Goal: Information Seeking & Learning: Find specific fact

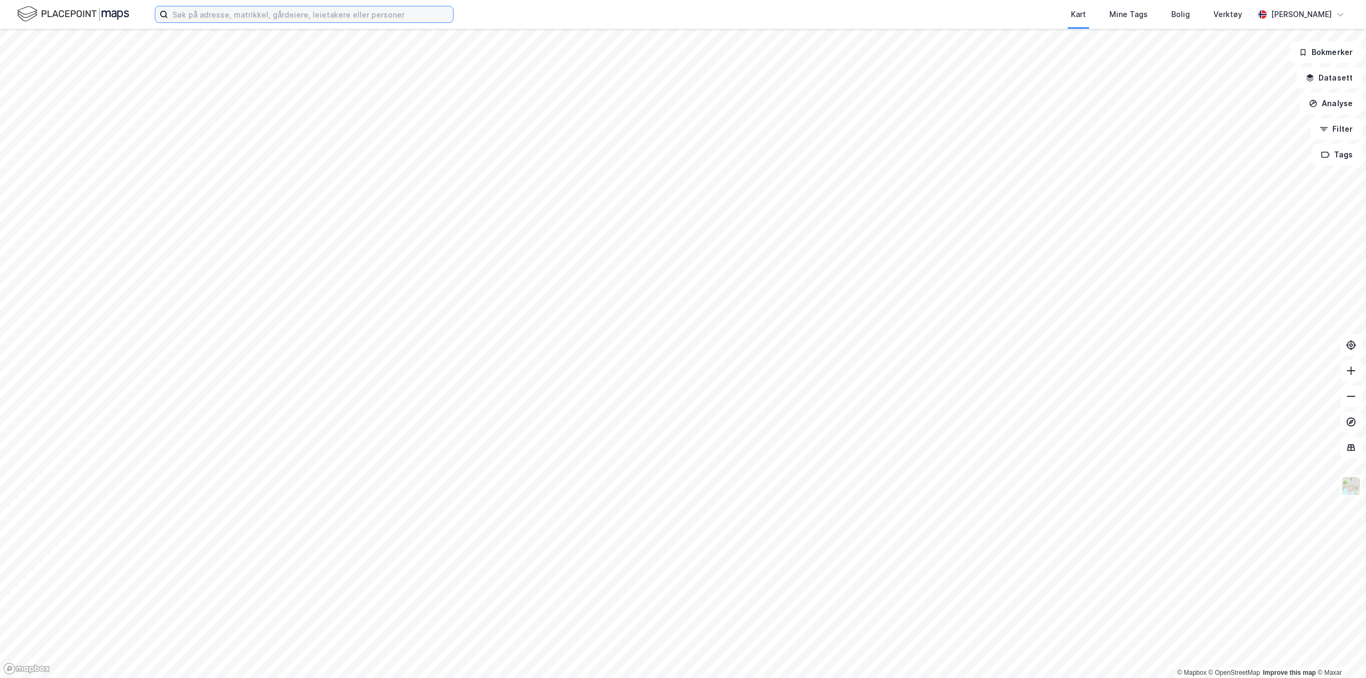
click at [233, 10] on input at bounding box center [310, 14] width 285 height 16
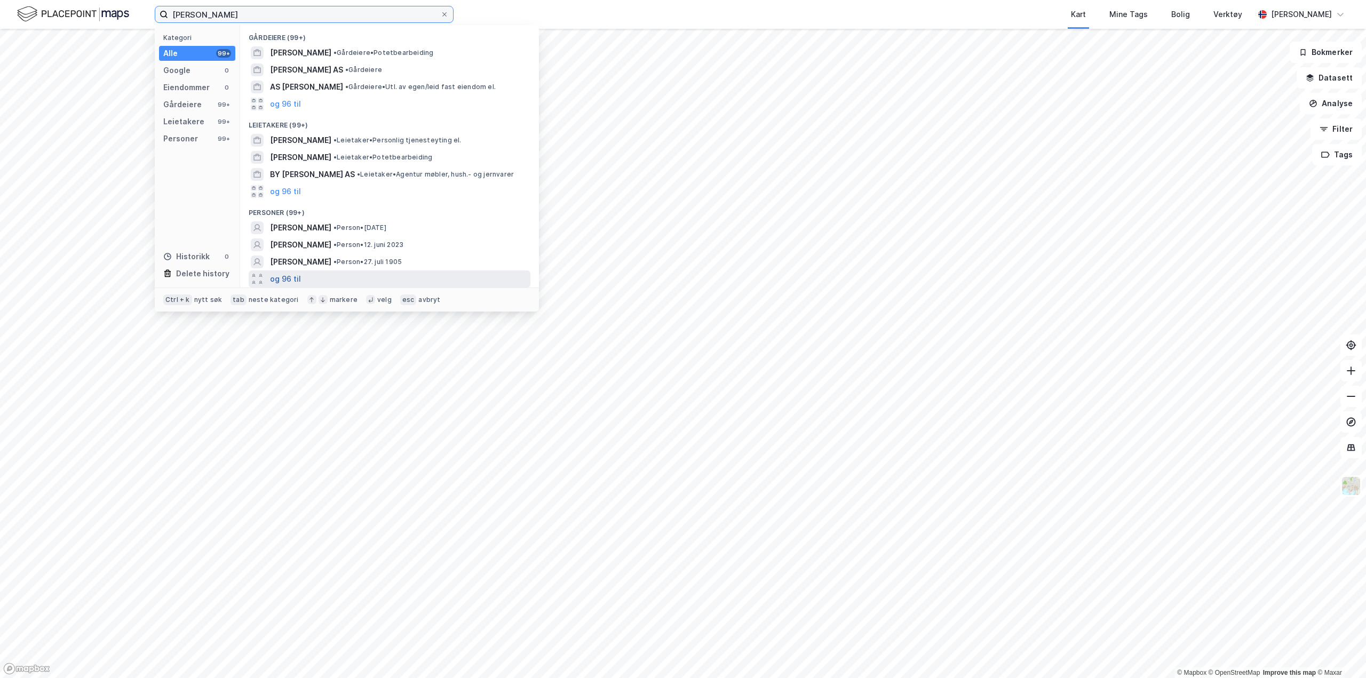
type input "[PERSON_NAME]"
click at [289, 280] on button "og 96 til" at bounding box center [285, 279] width 31 height 13
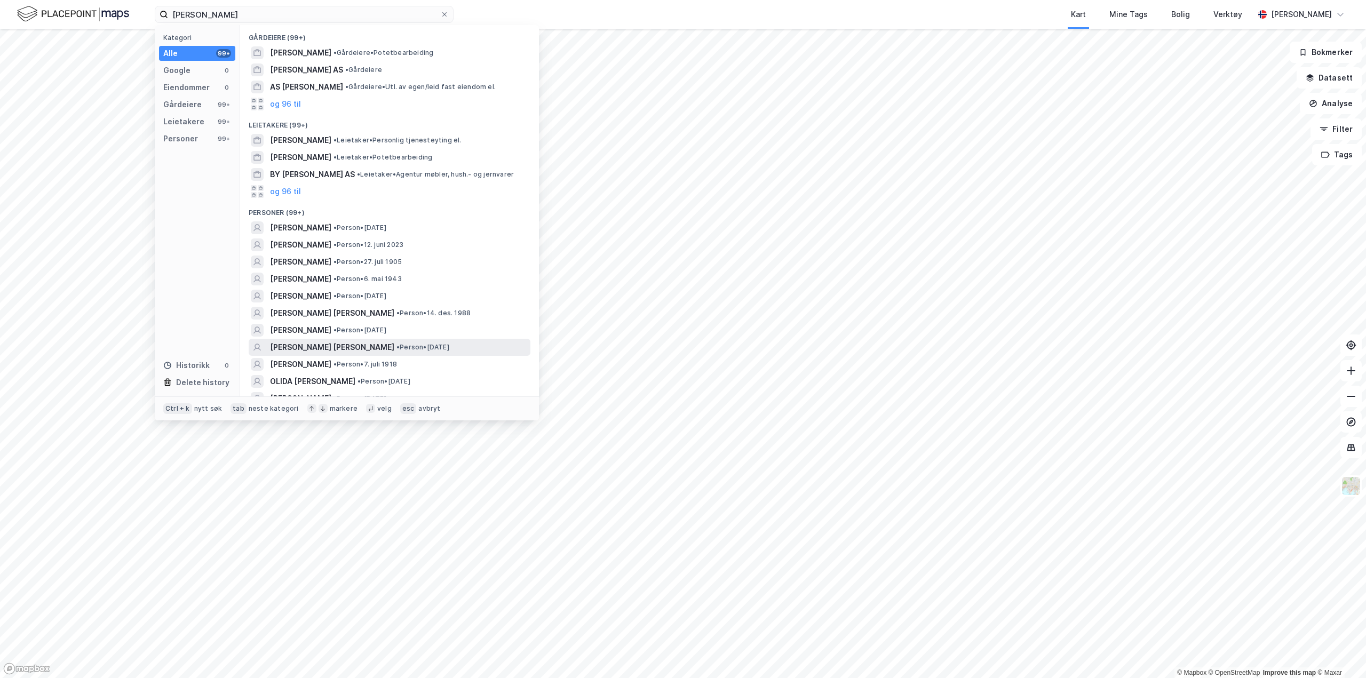
click at [453, 348] on div "LOUISE NORDSKAR HOFF • Person • 22. jan. 1992" at bounding box center [399, 347] width 258 height 13
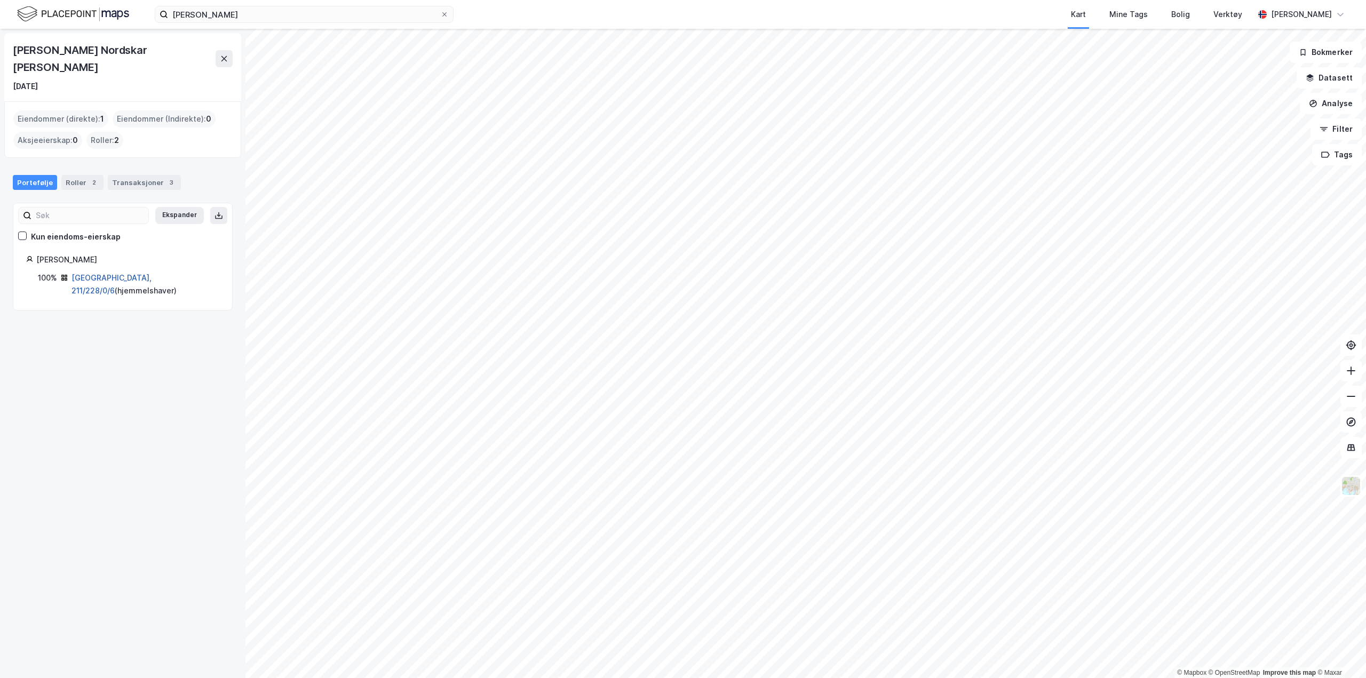
click at [128, 273] on link "Oslo, 211/228/0/6" at bounding box center [112, 284] width 80 height 22
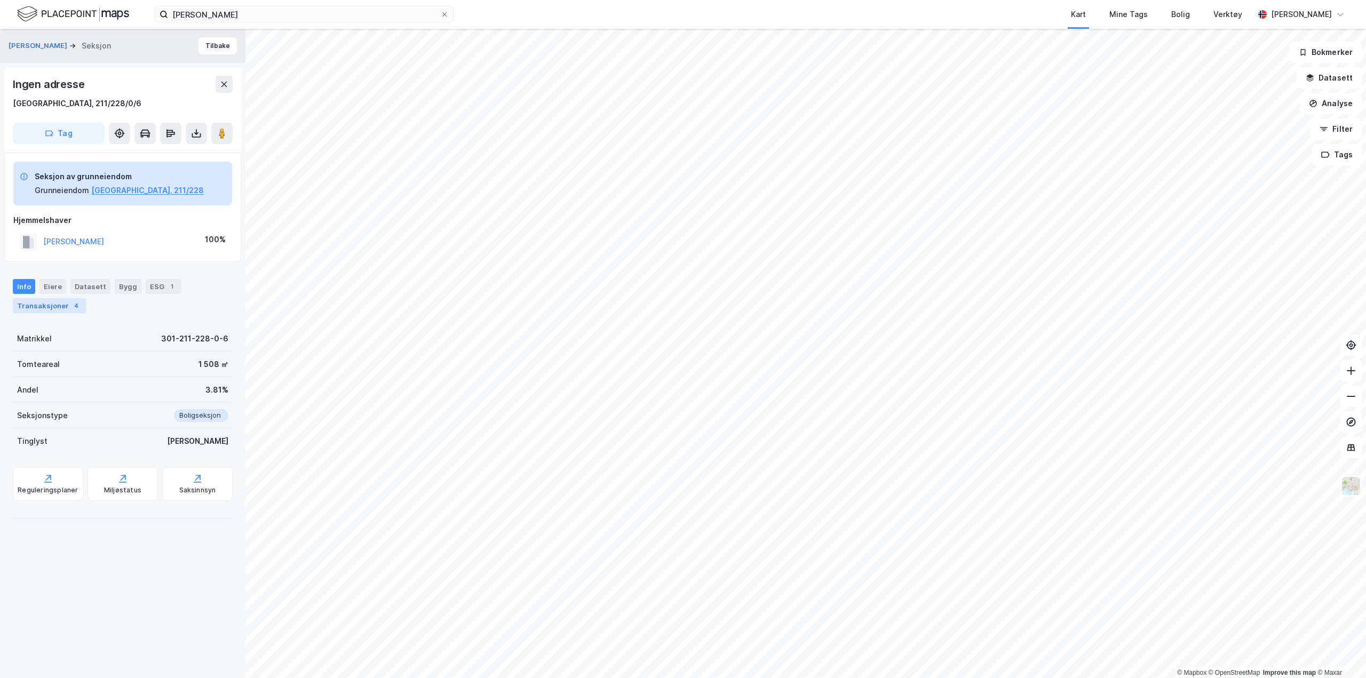
click at [64, 304] on div "Transaksjoner 4" at bounding box center [49, 305] width 73 height 15
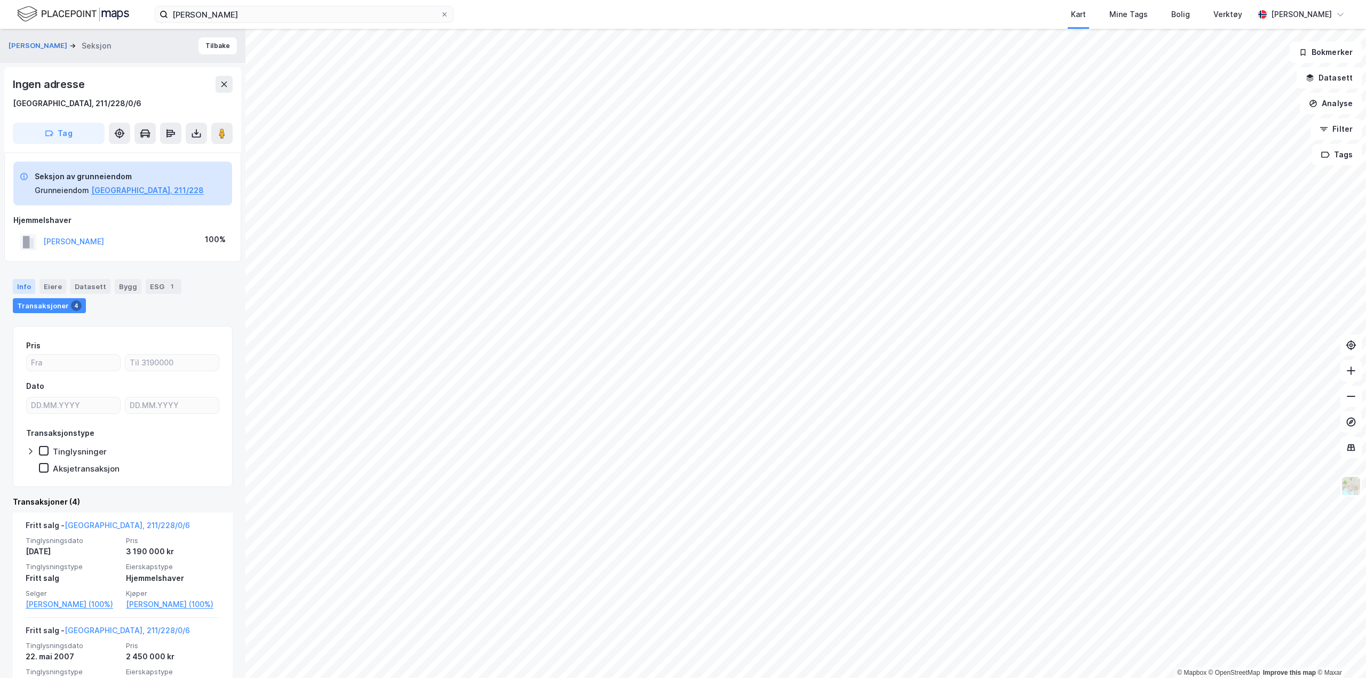
click at [20, 287] on div "Info" at bounding box center [24, 286] width 22 height 15
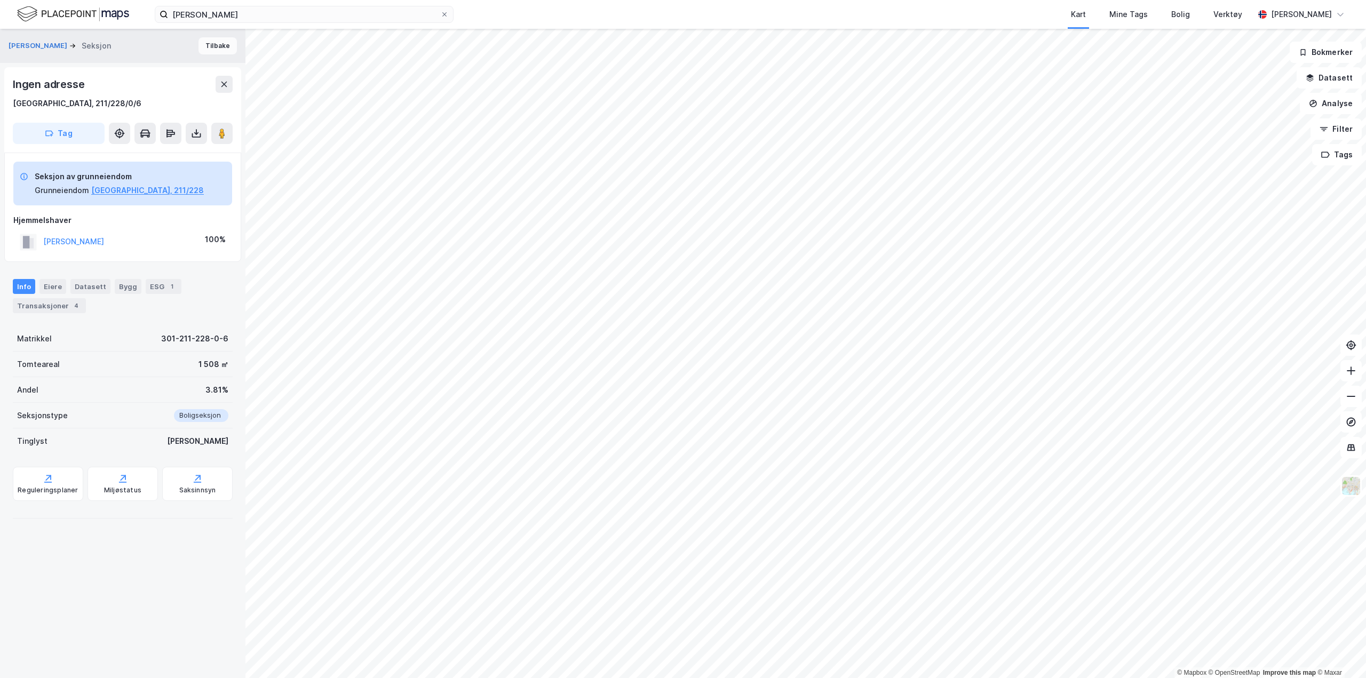
click at [219, 48] on button "Tilbake" at bounding box center [218, 45] width 38 height 17
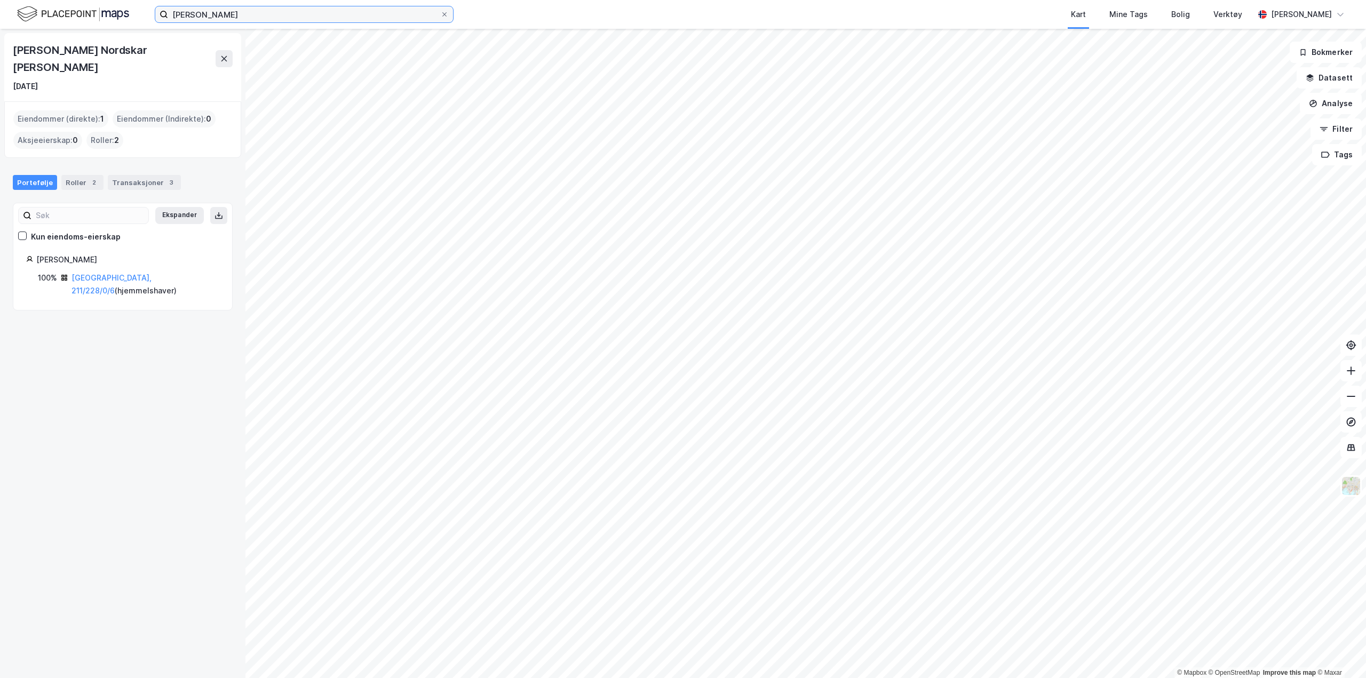
click at [241, 11] on input "louise hoff" at bounding box center [304, 14] width 272 height 16
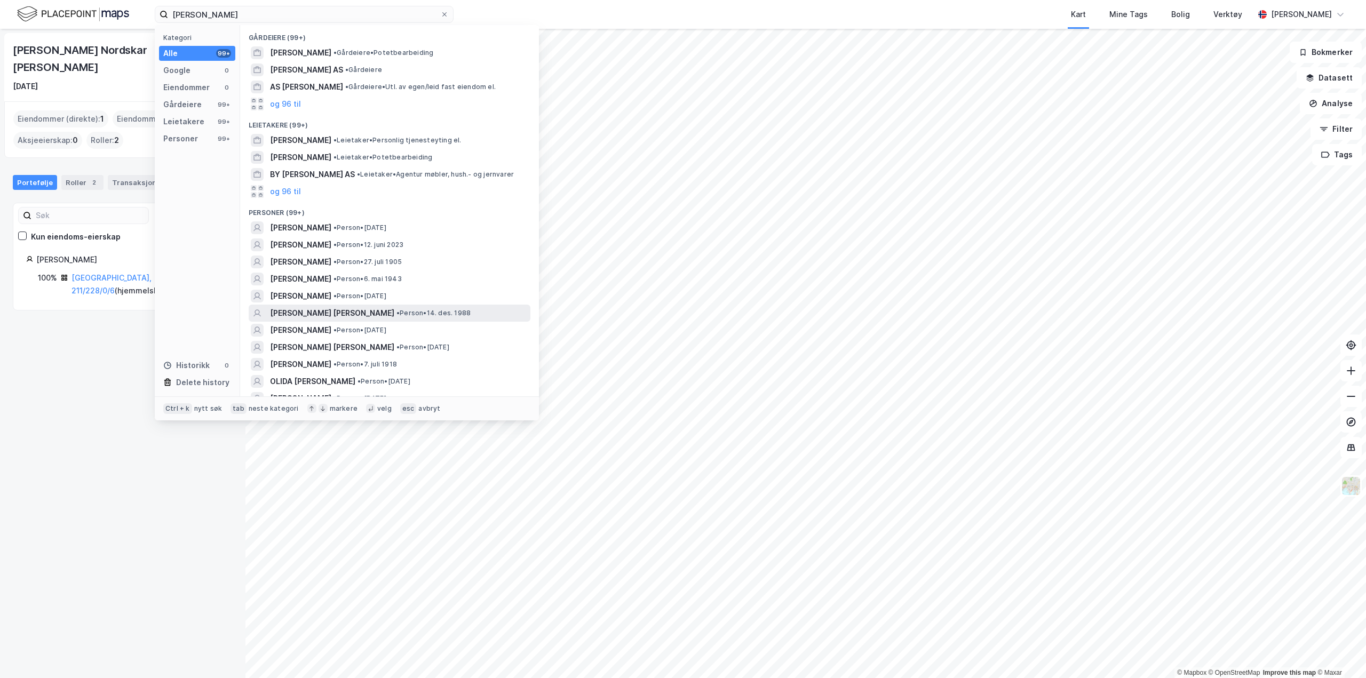
click at [456, 312] on div "KAROLINE LOUISE HOFF • Person • 14. des. 1988" at bounding box center [399, 313] width 258 height 13
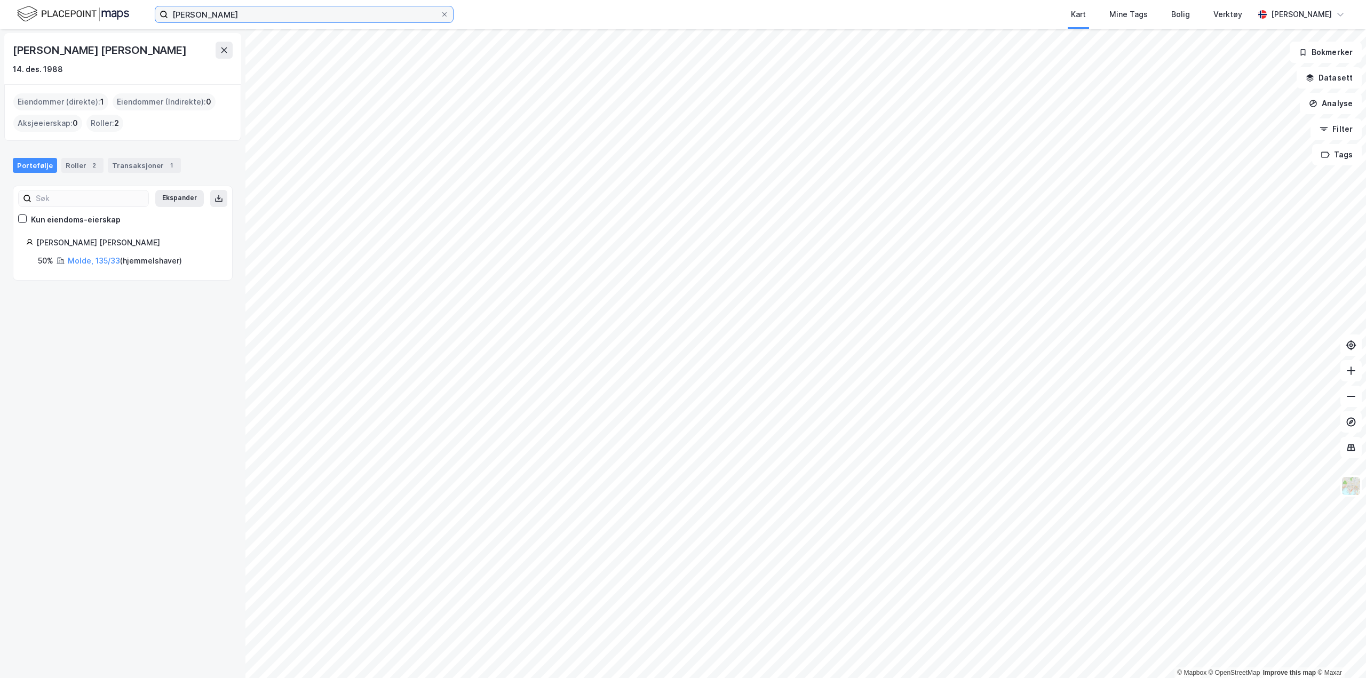
click at [250, 11] on input "louise hoff" at bounding box center [304, 14] width 272 height 16
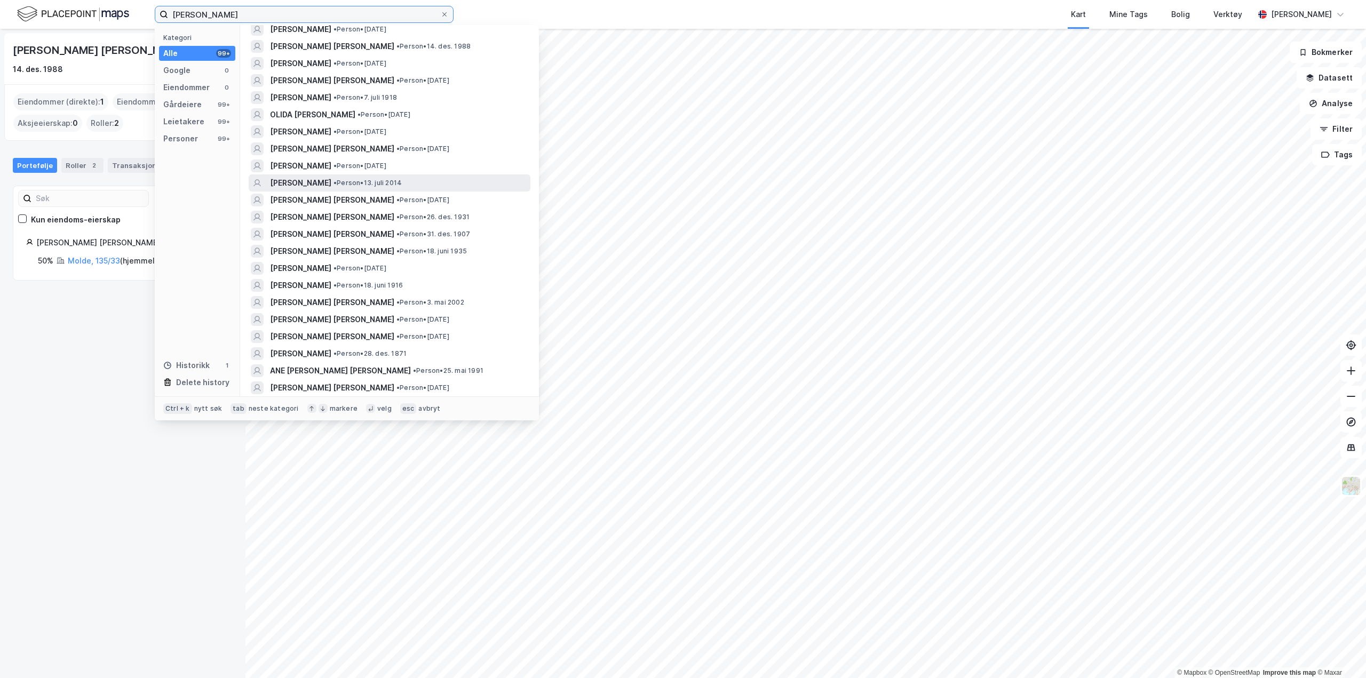
scroll to position [320, 0]
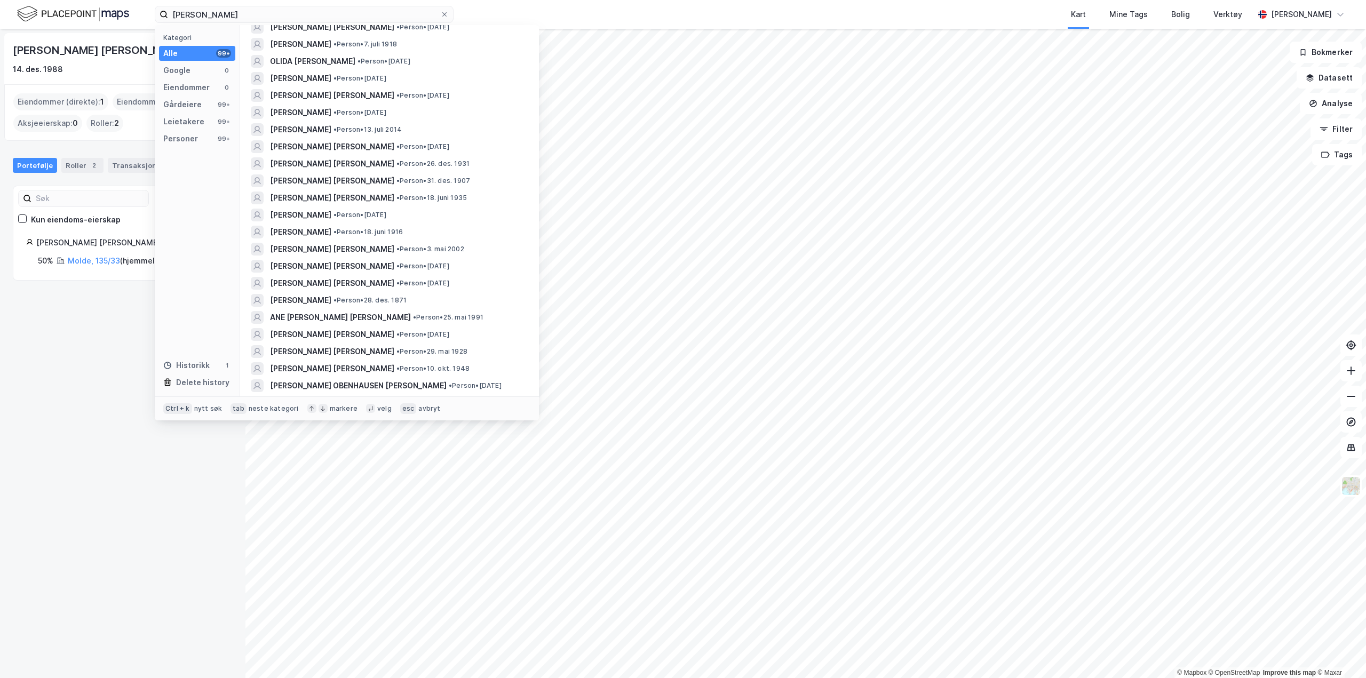
click at [76, 13] on img at bounding box center [73, 14] width 112 height 19
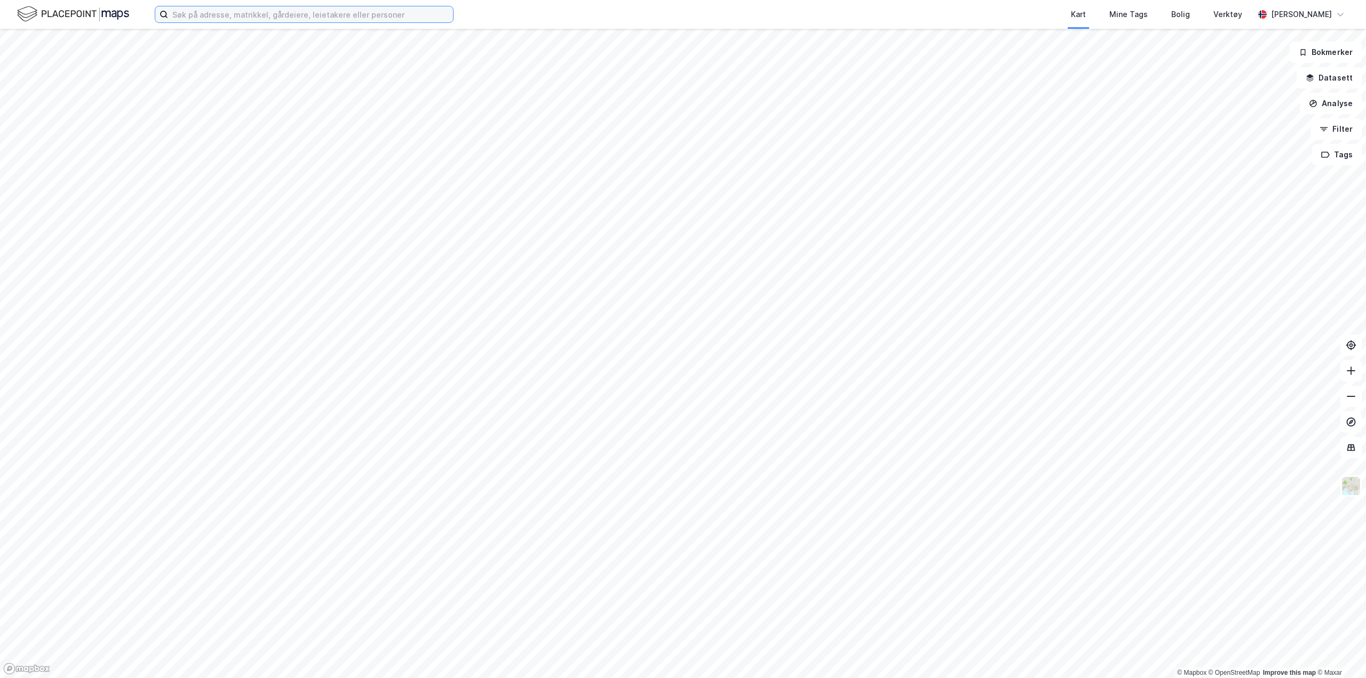
click at [253, 18] on input at bounding box center [310, 14] width 285 height 16
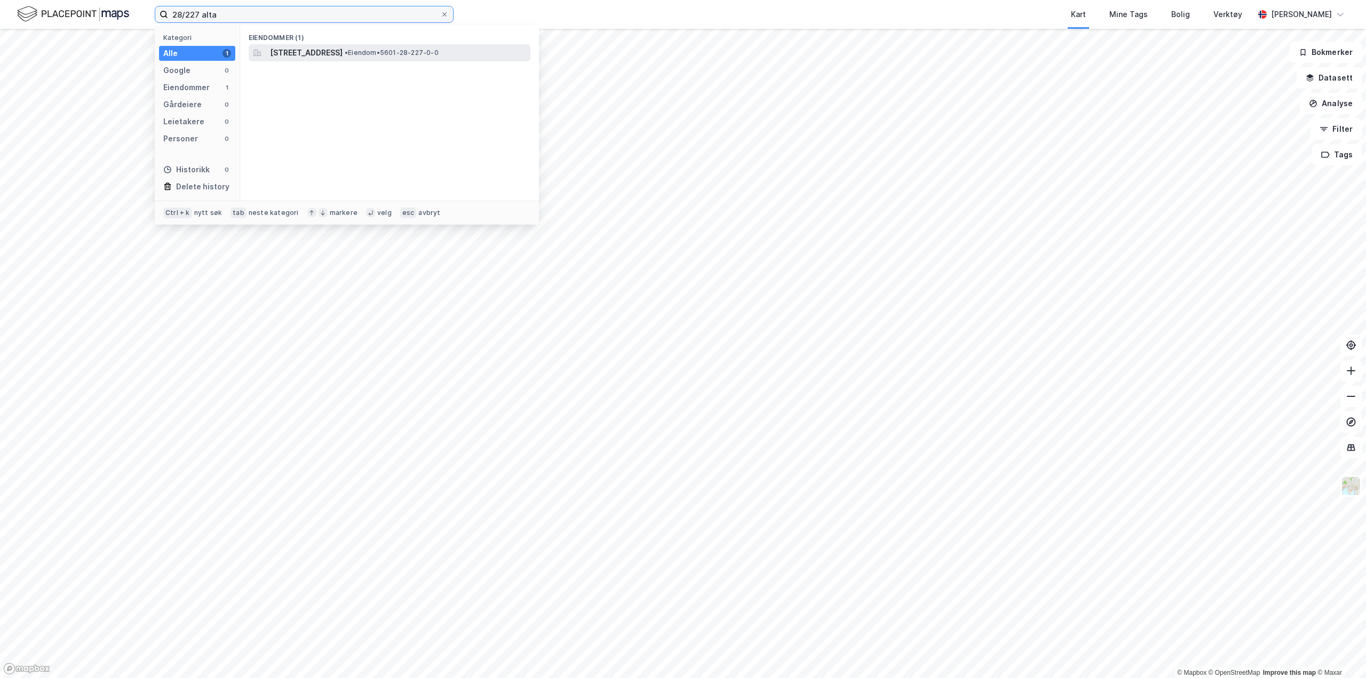
type input "28/227 alta"
click at [304, 52] on span "[STREET_ADDRESS]" at bounding box center [306, 52] width 73 height 13
